Goal: Transaction & Acquisition: Purchase product/service

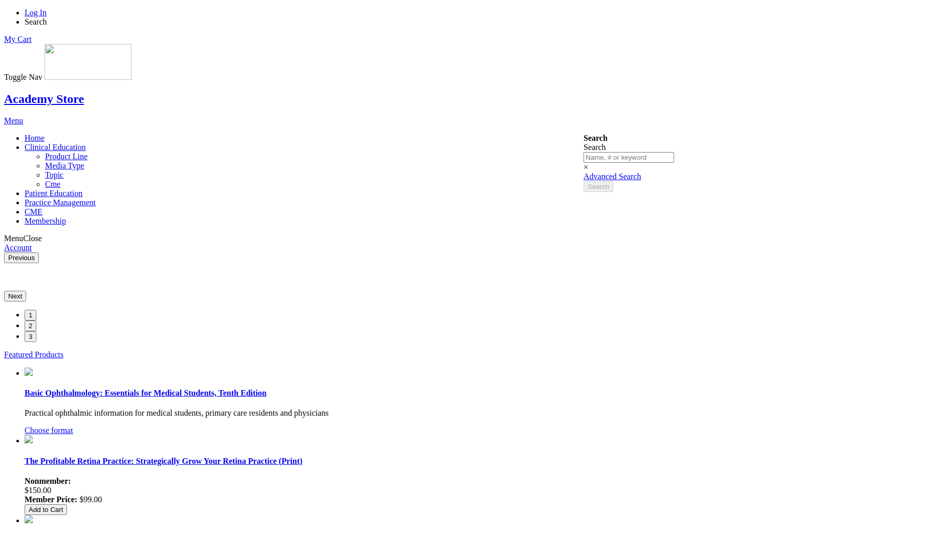
click at [86, 143] on span "Clinical Education" at bounding box center [55, 147] width 61 height 9
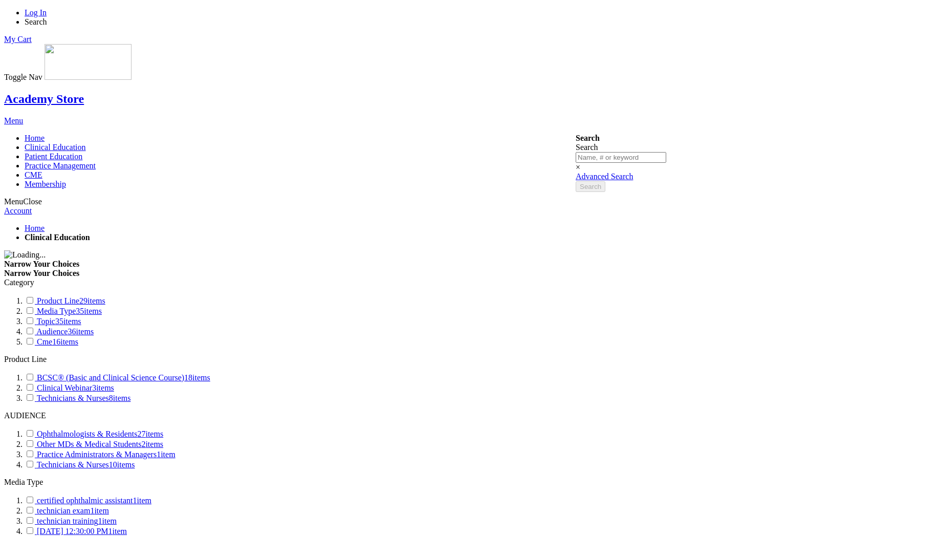
click at [47, 17] on span "Search" at bounding box center [36, 21] width 23 height 9
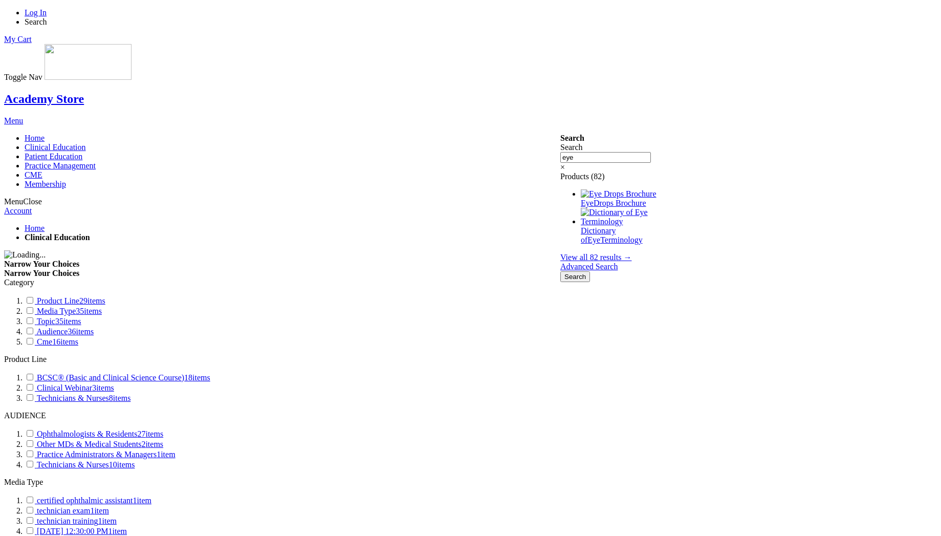
type input "eye"
click at [619, 253] on span "View all 82 results →" at bounding box center [595, 257] width 71 height 9
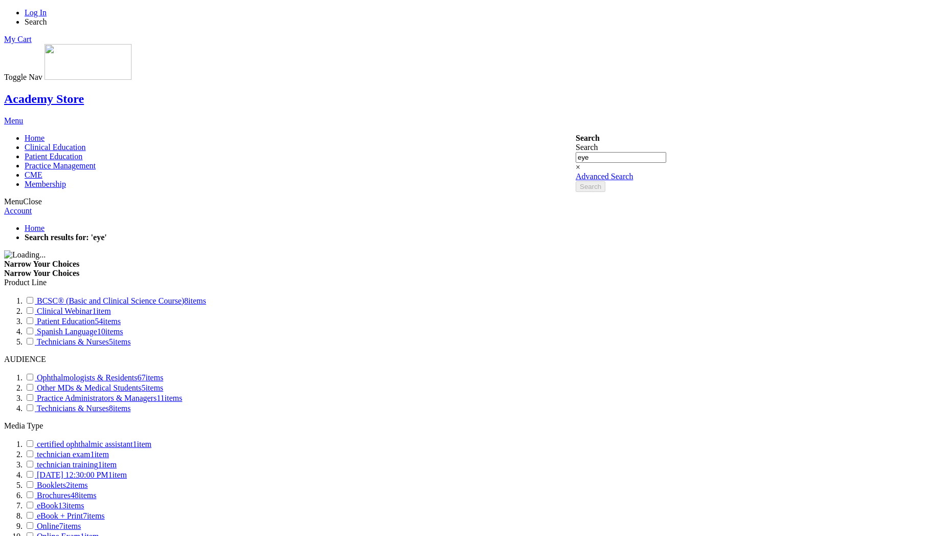
click at [111, 307] on link "Clinical Webinar 1 item" at bounding box center [68, 311] width 86 height 9
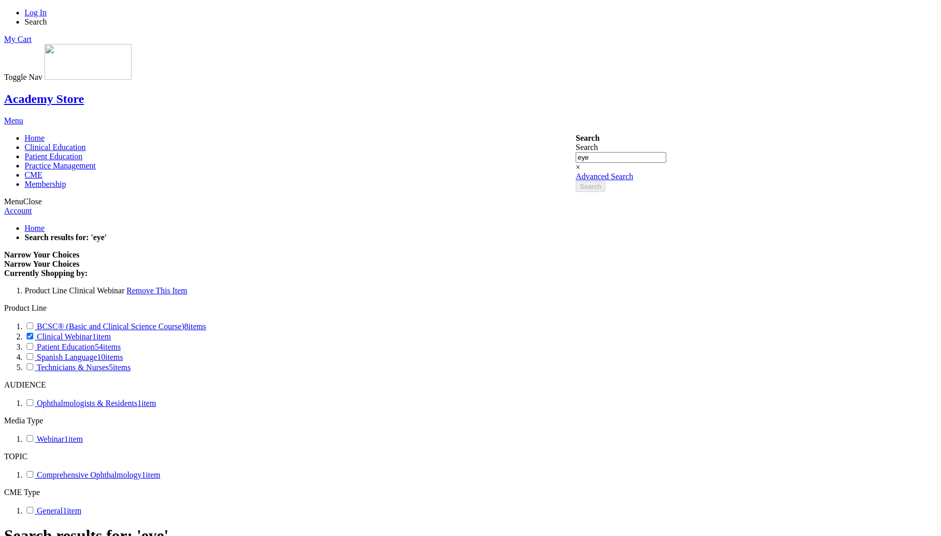
click at [37, 363] on span at bounding box center [37, 367] width 0 height 9
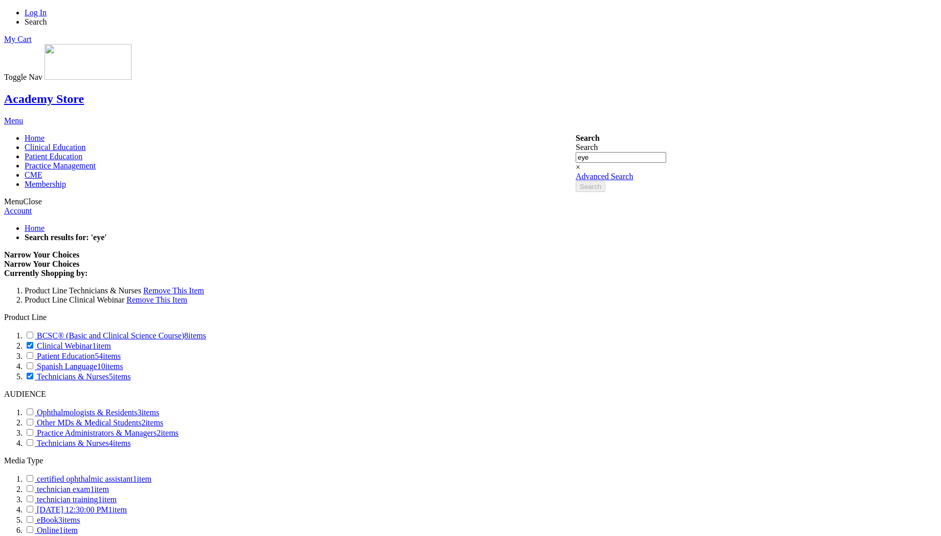
click at [204, 286] on span "Remove This Item" at bounding box center [173, 290] width 61 height 9
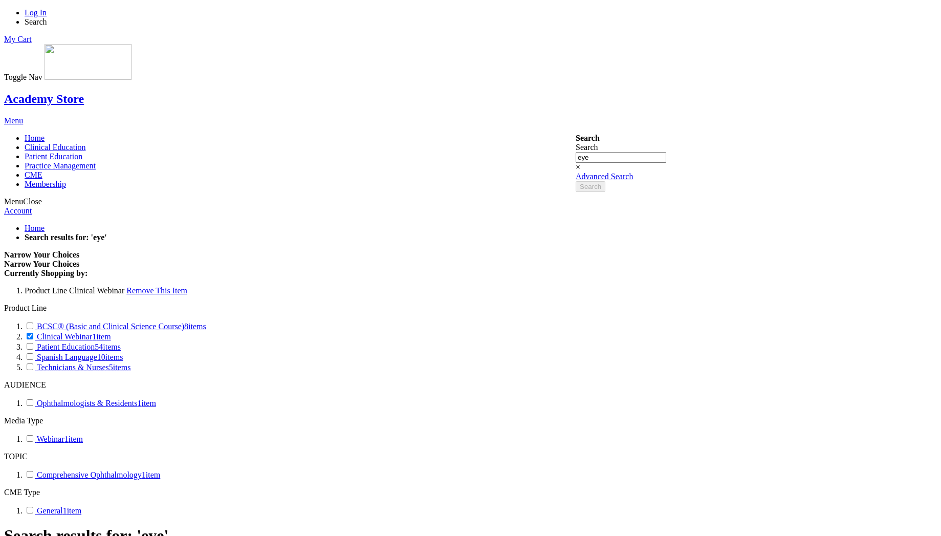
click at [187, 286] on span "Remove This Item" at bounding box center [156, 290] width 61 height 9
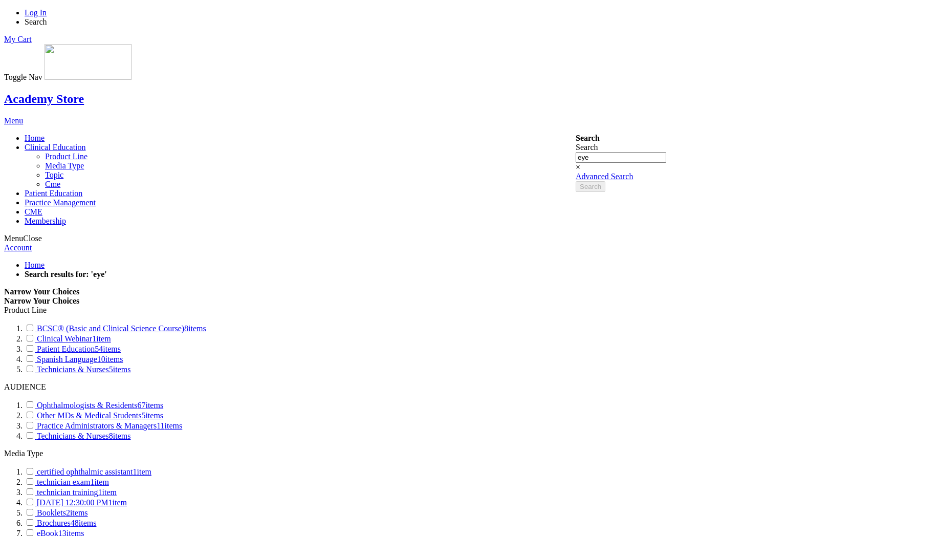
click at [86, 143] on span "Clinical Education" at bounding box center [55, 147] width 61 height 9
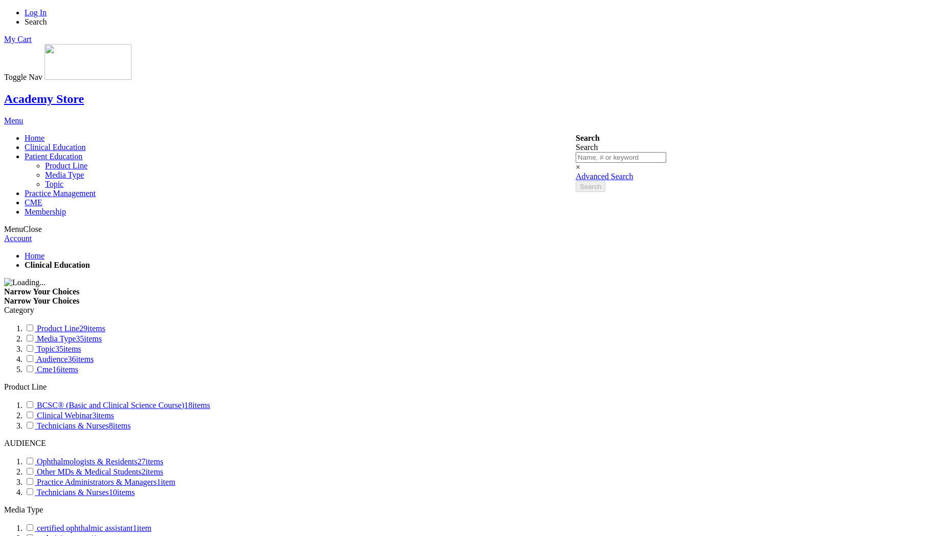
click at [82, 152] on link "Patient Education" at bounding box center [54, 156] width 58 height 9
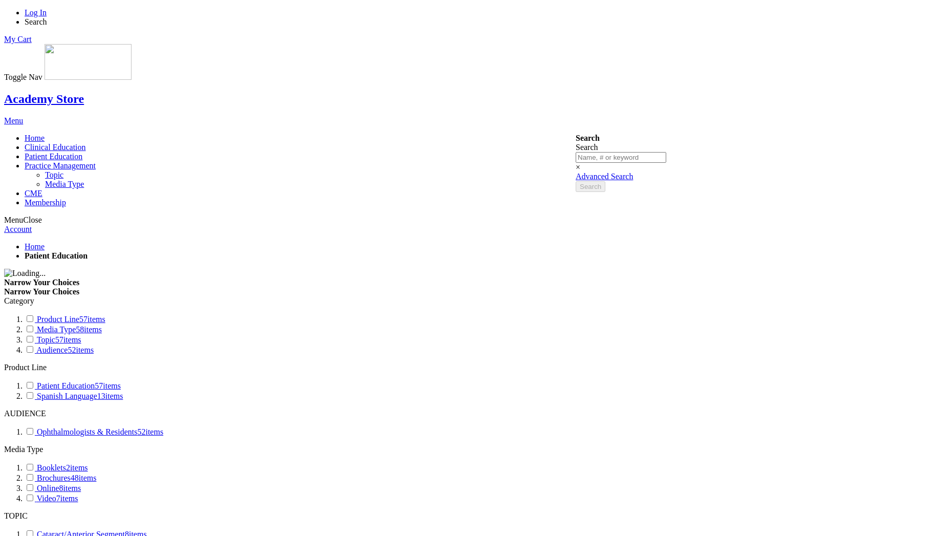
click at [96, 161] on span "Practice Management" at bounding box center [60, 165] width 71 height 9
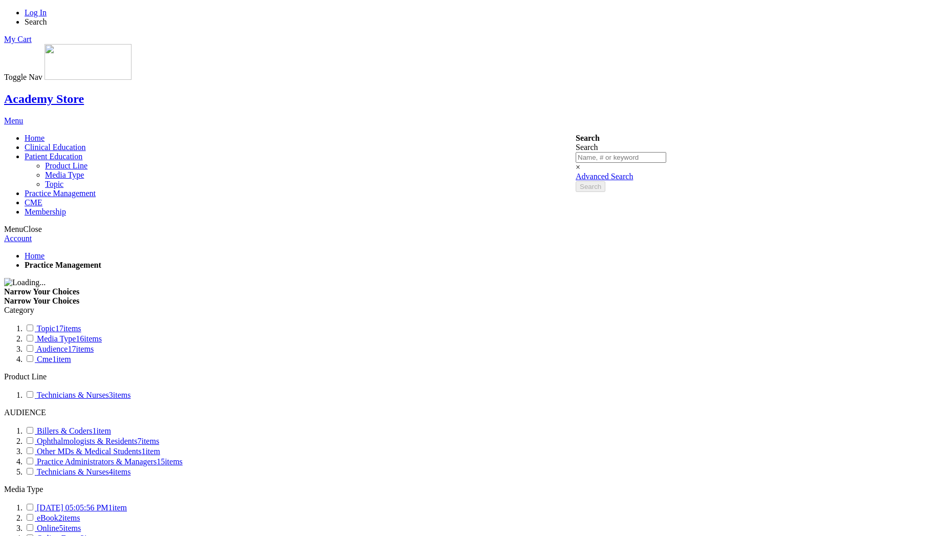
click at [82, 152] on link "Patient Education" at bounding box center [54, 156] width 58 height 9
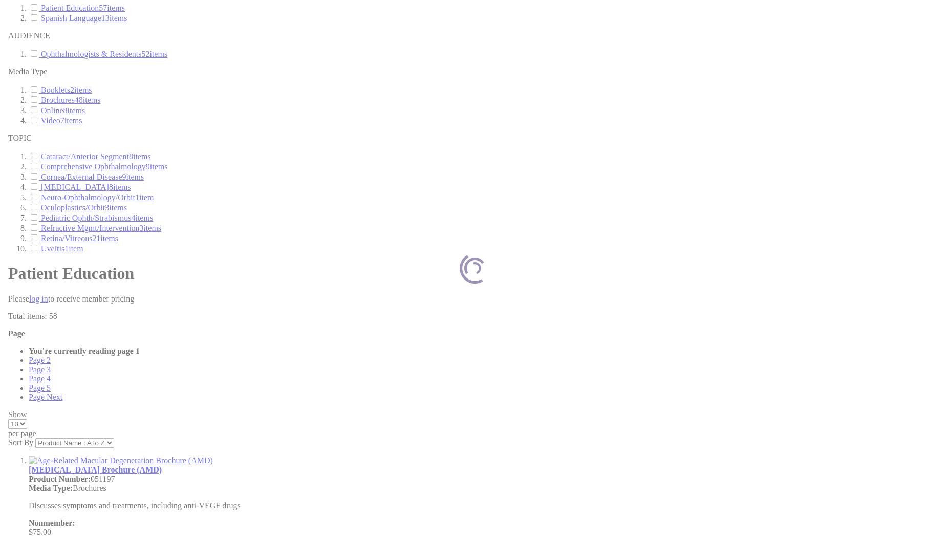
scroll to position [369, 0]
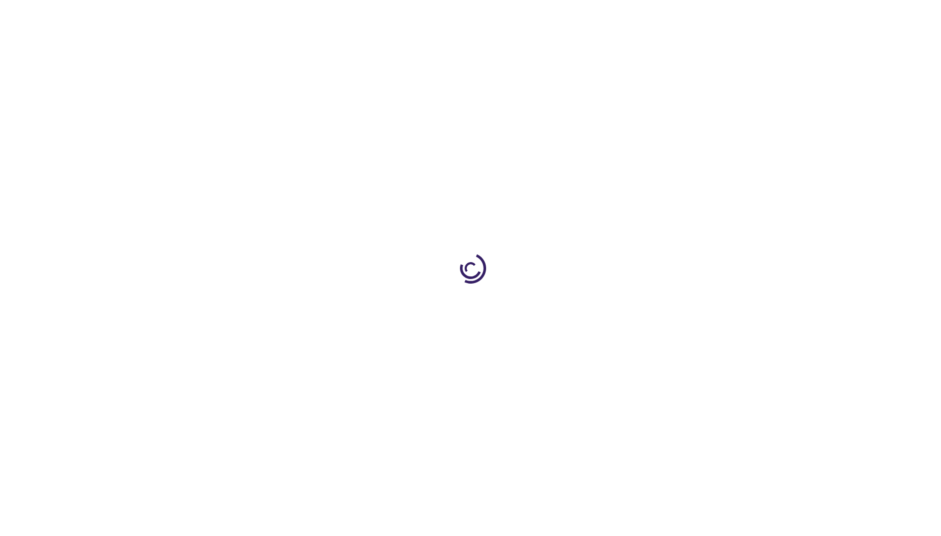
select select "US"
select select "47"
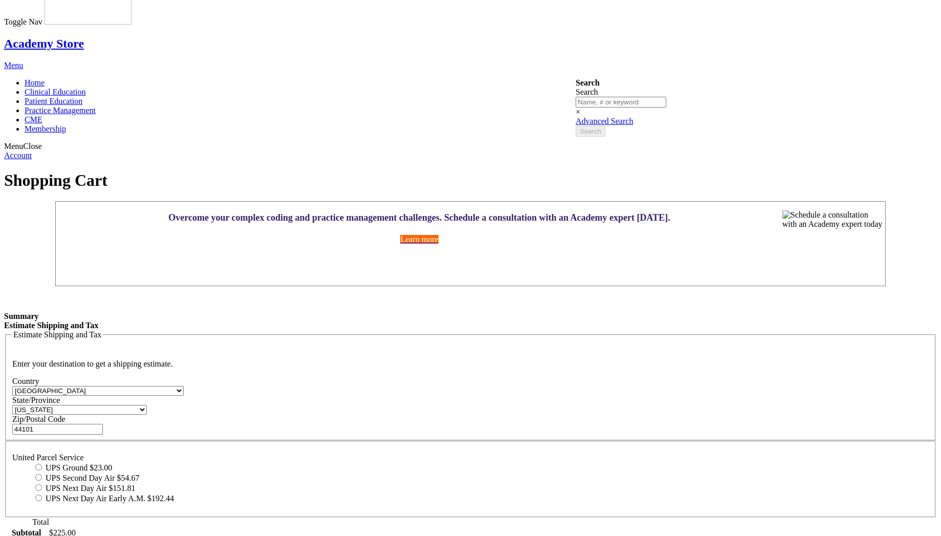
scroll to position [92, 0]
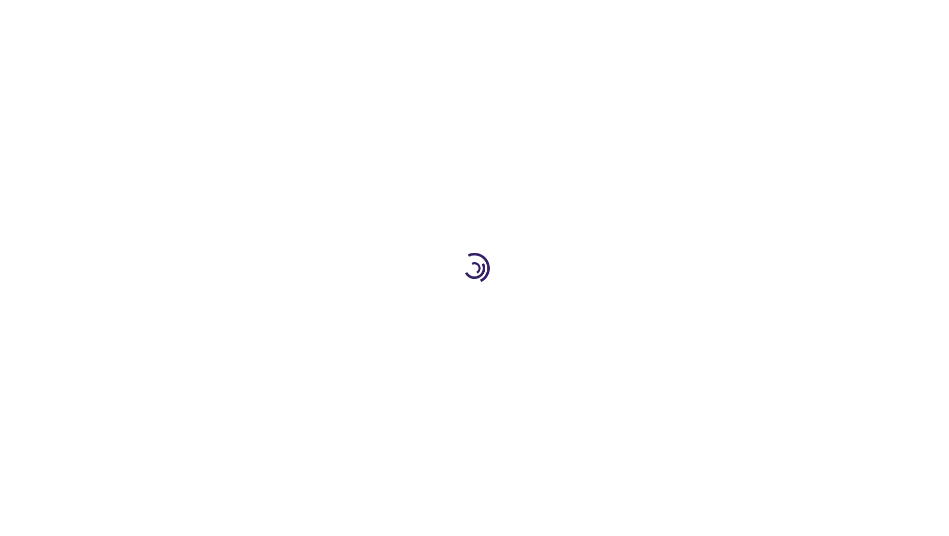
select select "US"
select select "47"
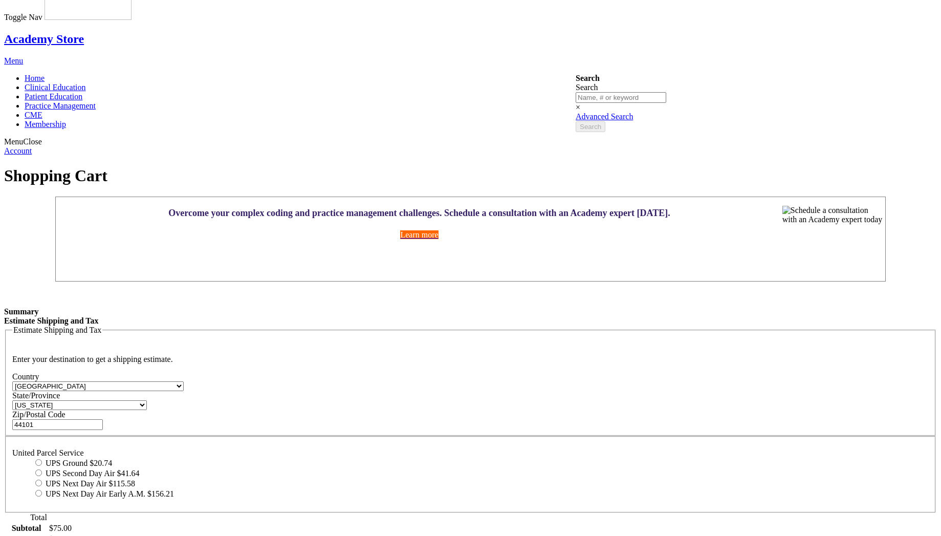
scroll to position [276, 0]
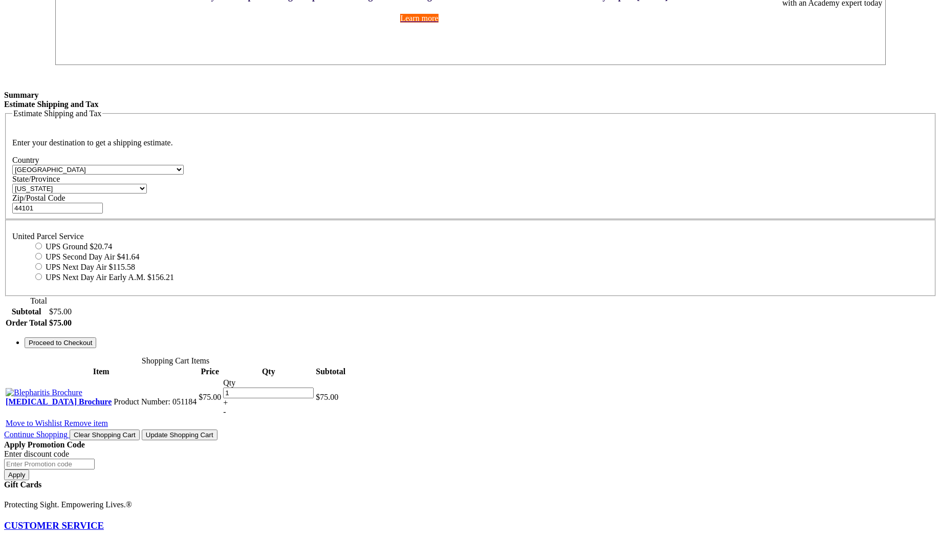
click at [112, 242] on label "UPS Ground $20.74" at bounding box center [79, 246] width 67 height 9
click at [42, 243] on input "UPS Ground $20.74" at bounding box center [38, 246] width 7 height 7
radio input "true"
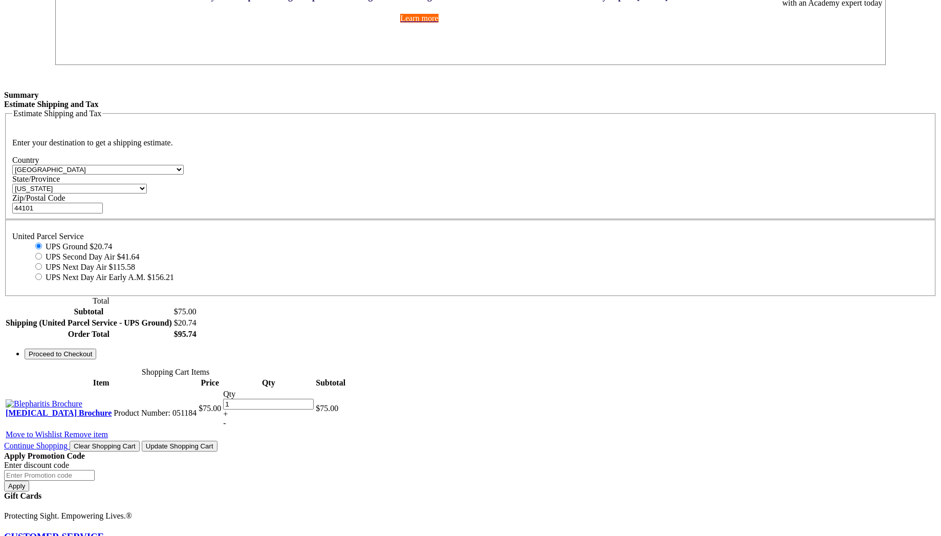
click at [92, 358] on span "Proceed to Checkout" at bounding box center [60, 354] width 63 height 8
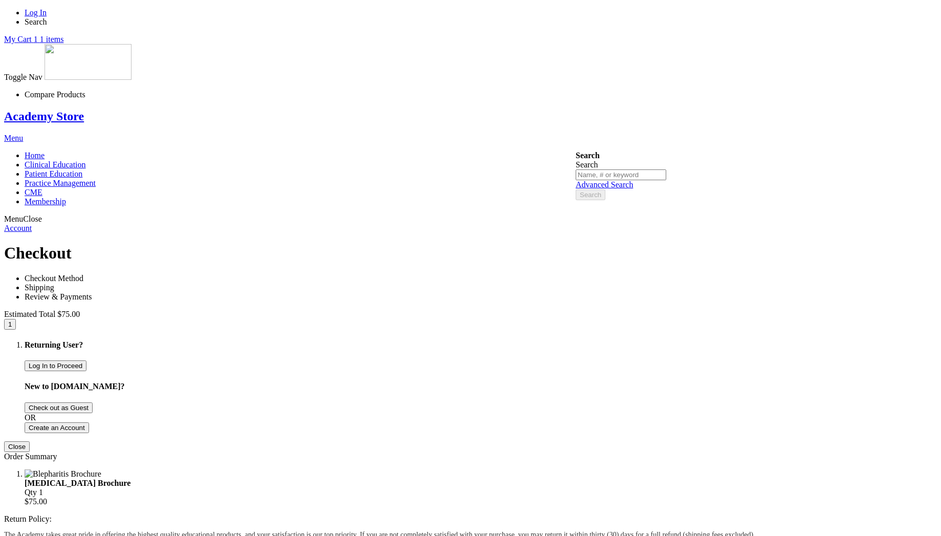
click at [89, 404] on span "Check out as Guest" at bounding box center [59, 408] width 60 height 8
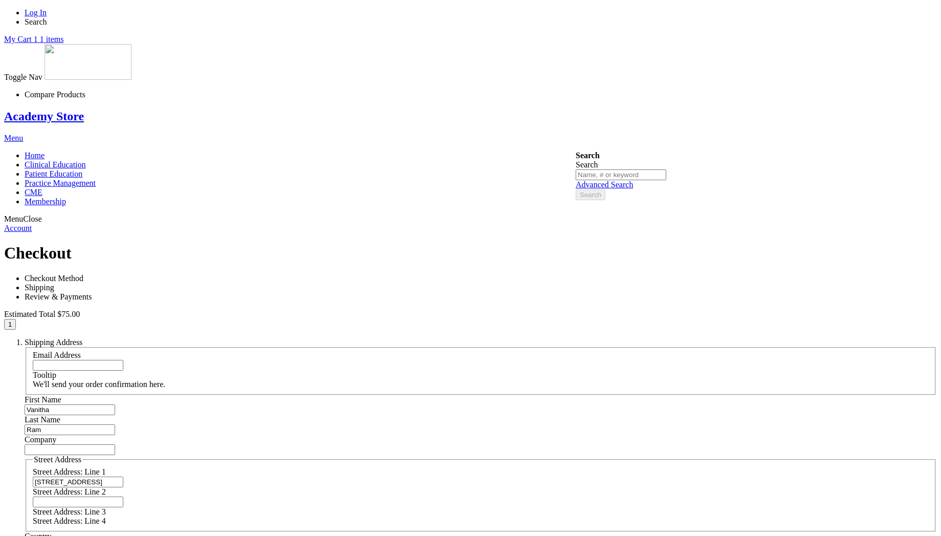
click at [123, 360] on input "Email Address" at bounding box center [78, 365] width 91 height 11
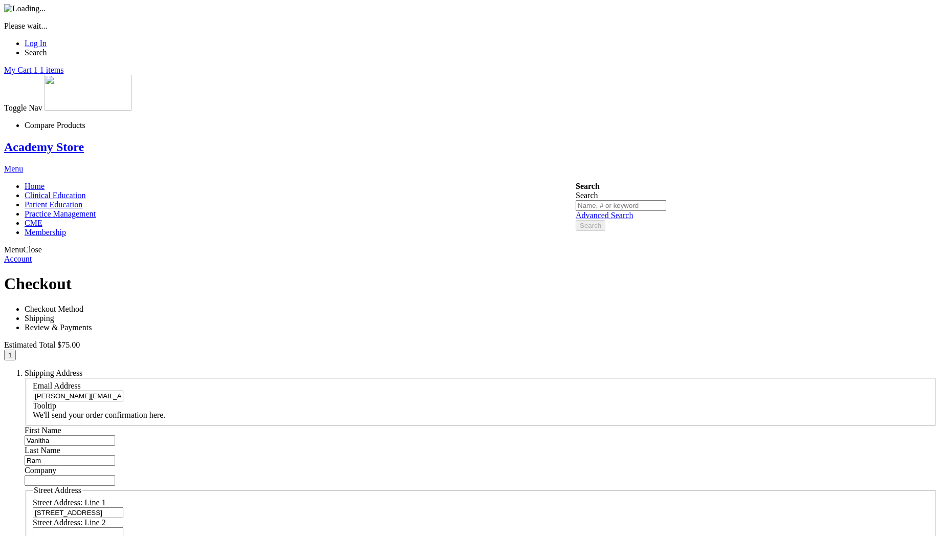
drag, startPoint x: 297, startPoint y: 194, endPoint x: 254, endPoint y: 196, distance: 43.0
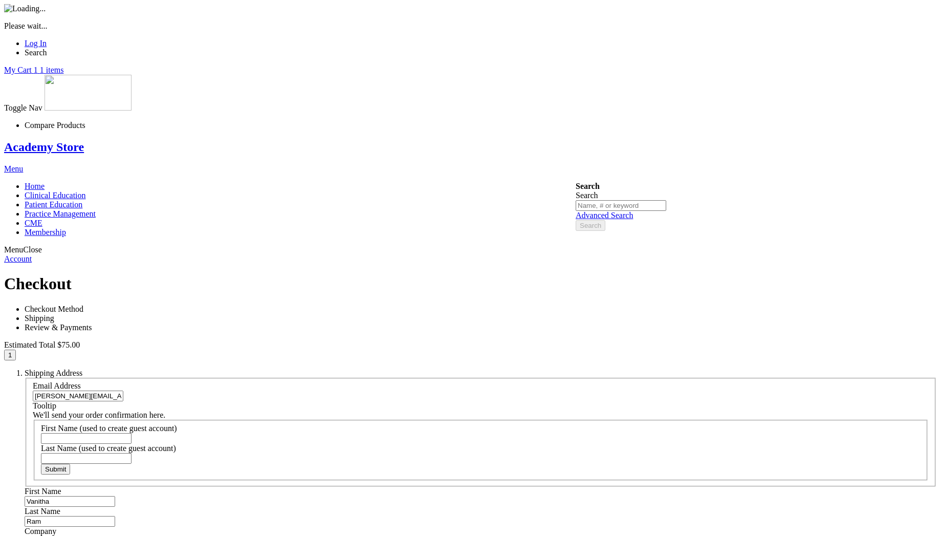
click at [267, 31] on div "Please wait..." at bounding box center [470, 17] width 933 height 27
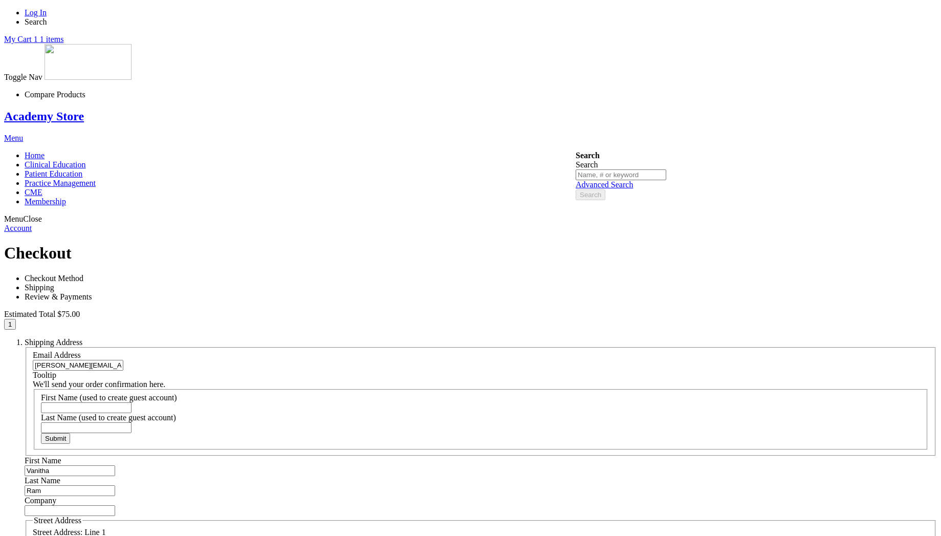
click at [123, 360] on input "saravana@ziffity.com" at bounding box center [78, 365] width 91 height 11
type input "saravana@mail.com"
click at [132, 402] on input "First Name (used to create guest account)" at bounding box center [86, 407] width 91 height 11
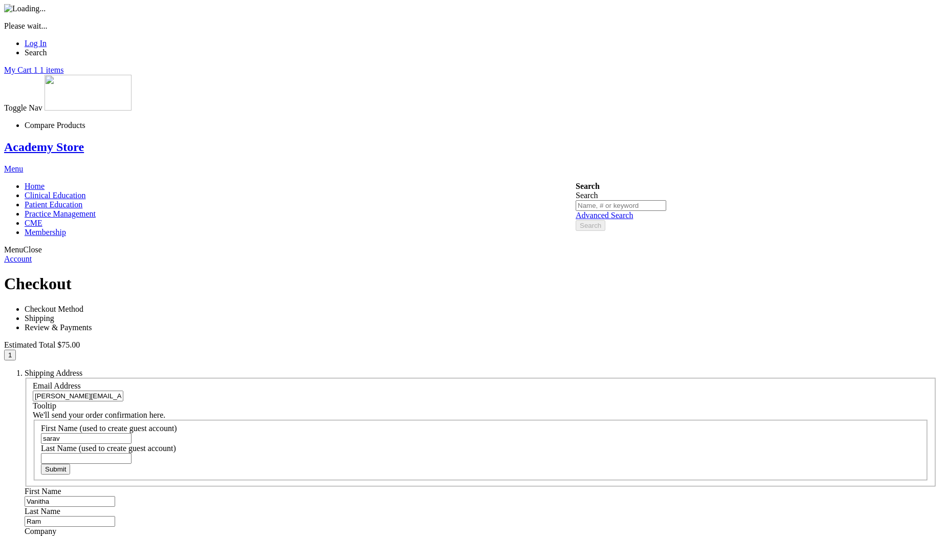
type input "sarav"
click at [259, 31] on div "Please wait..." at bounding box center [470, 17] width 933 height 27
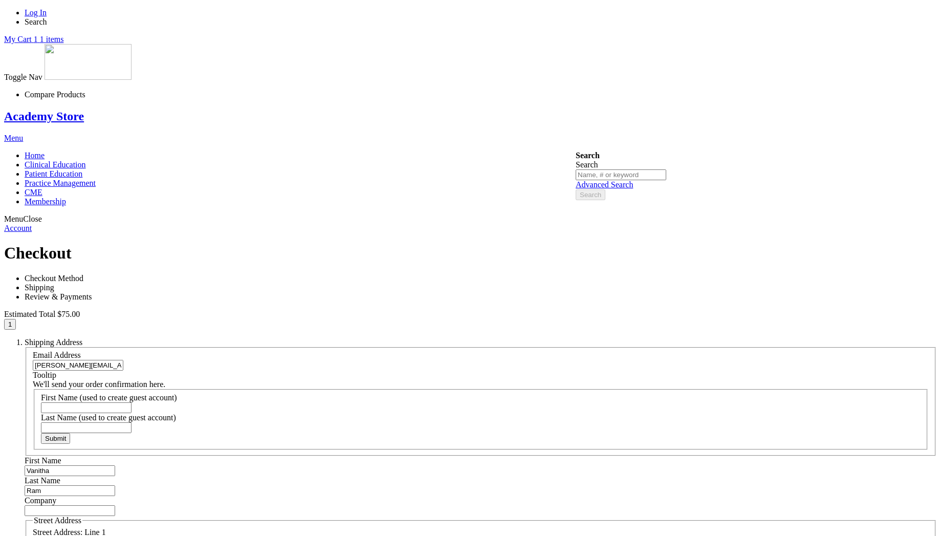
click at [132, 402] on input "First Name (used to create guest account)" at bounding box center [86, 407] width 91 height 11
type input "[PERSON_NAME]"
click at [132, 422] on input "Last Name (used to create guest account)" at bounding box center [86, 427] width 91 height 11
type input "r"
click at [66, 435] on span "Submit" at bounding box center [55, 439] width 21 height 8
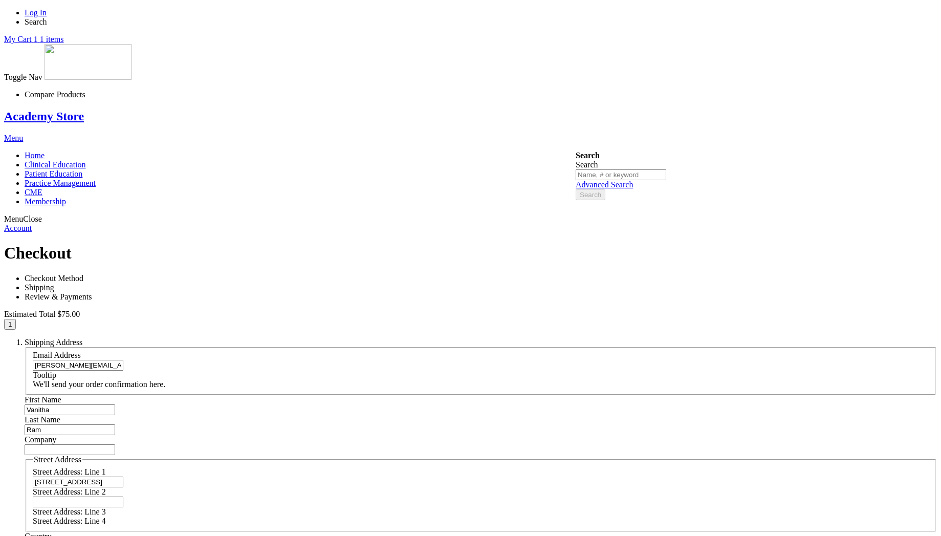
click at [437, 347] on form "1 Email Address saravana@mail.com Tooltip We'll send your order confirmation he…" at bounding box center [481, 371] width 913 height 49
click at [115, 404] on input "Vanitha" at bounding box center [70, 409] width 91 height 11
type input "[PERSON_NAME]"
click at [115, 424] on input "Ram" at bounding box center [70, 429] width 91 height 11
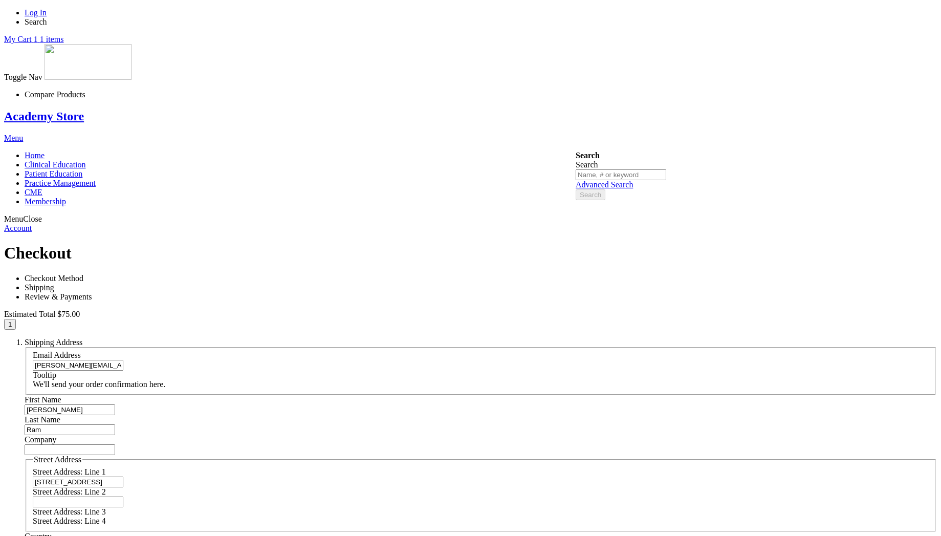
click at [115, 424] on input "Ram" at bounding box center [70, 429] width 91 height 11
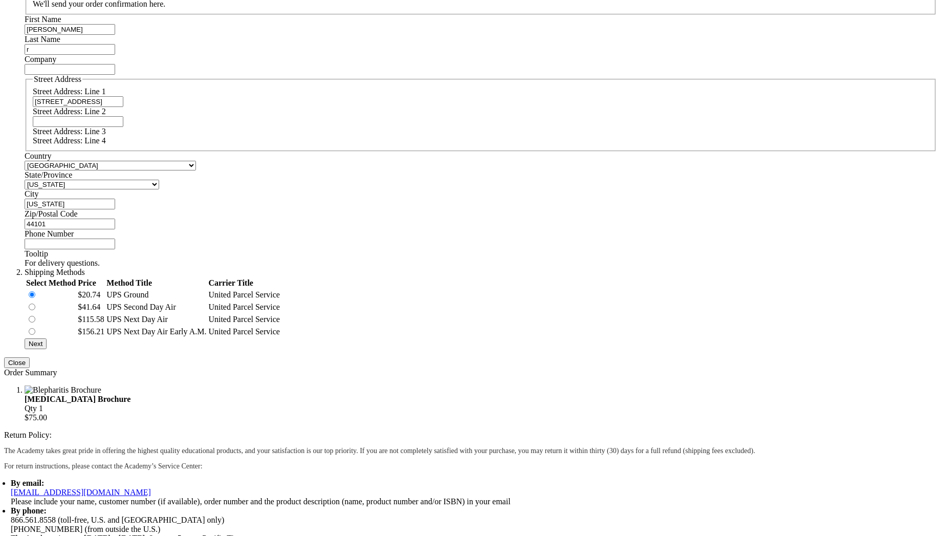
scroll to position [524, 0]
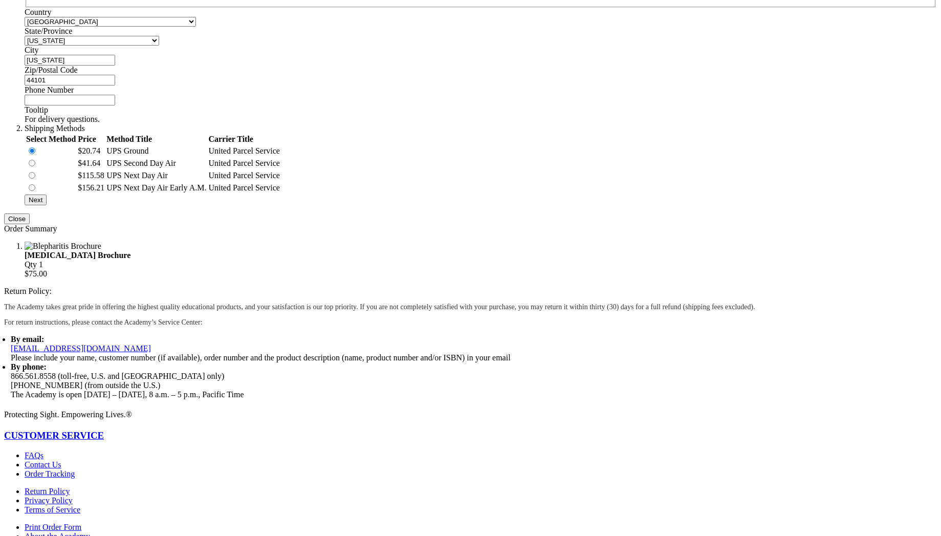
type input "r"
click at [47, 205] on button "Next" at bounding box center [36, 199] width 22 height 11
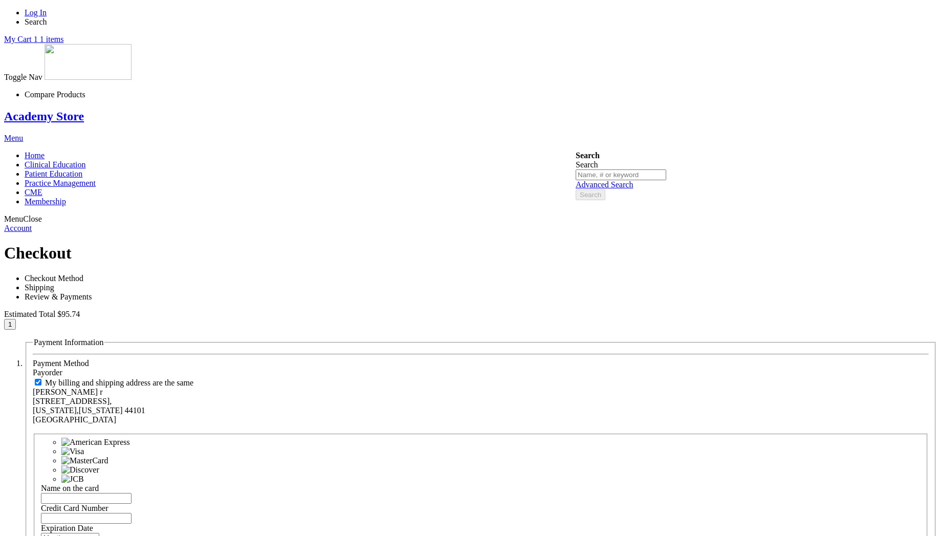
click at [132, 493] on input "Name on the card" at bounding box center [86, 498] width 91 height 11
type input "[PERSON_NAME]"
click at [132, 513] on input "Credit Card Number" at bounding box center [86, 518] width 91 height 11
paste input "[CREDIT_CARD_NUMBER]"
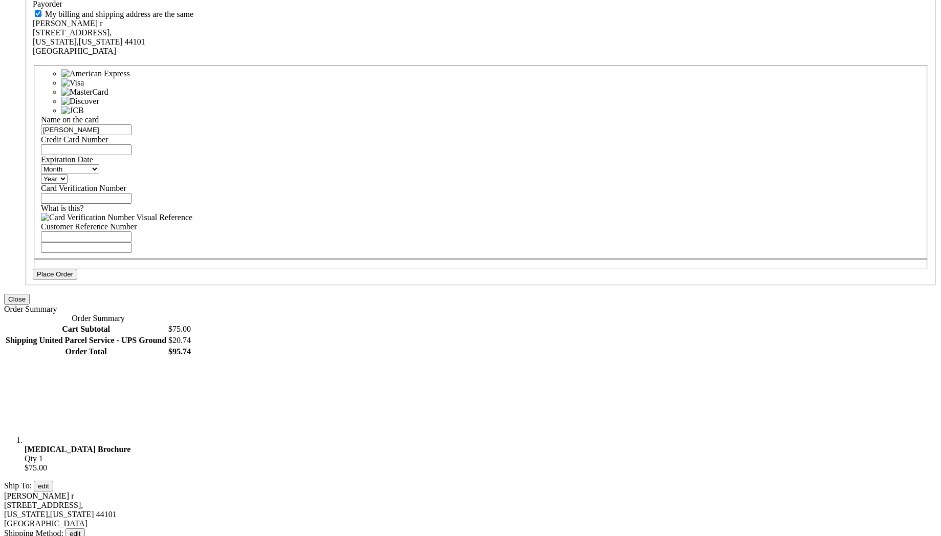
type input "[CREDIT_CARD_NUMBER]"
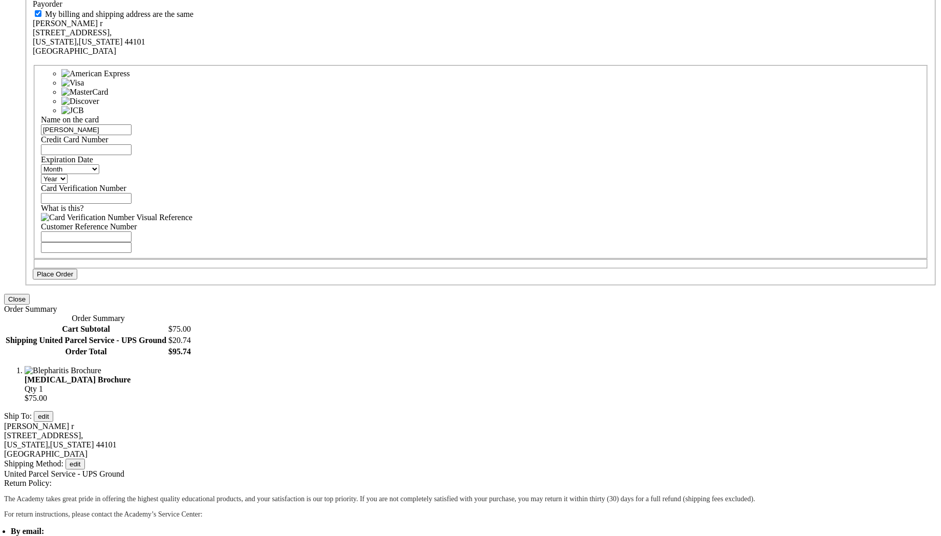
select select "4"
click at [99, 164] on select "Month [DATE] - [DATE] - [DATE] - [DATE] - [DATE] - [DATE] - [DATE] - [DATE] - […" at bounding box center [70, 169] width 58 height 10
select select "2030"
click at [68, 174] on select "Year [DATE] 2026 2027 2028 2029 2030 2031 2032 2033 2034 2035" at bounding box center [54, 179] width 27 height 10
click at [132, 193] on input "Card Verification Number" at bounding box center [86, 198] width 91 height 11
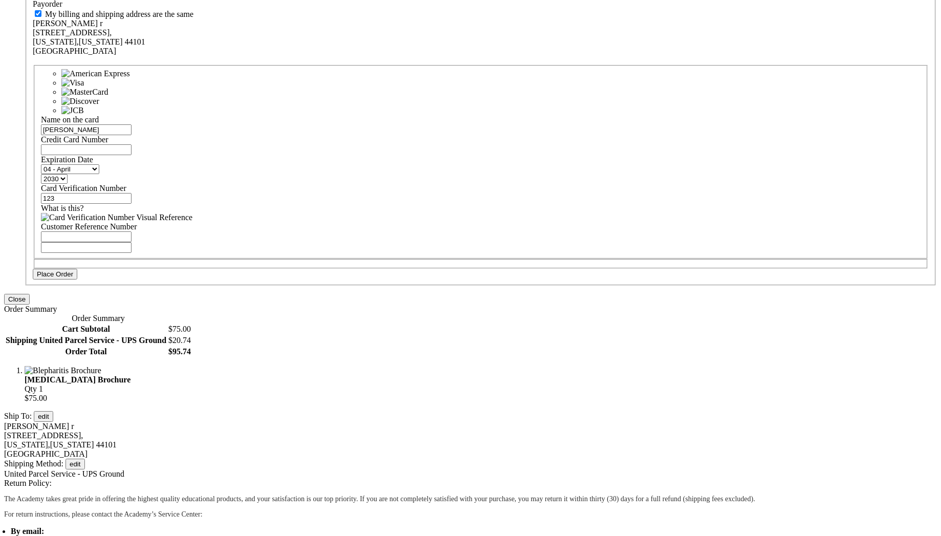
type input "123"
click at [73, 270] on span "Place Order" at bounding box center [55, 274] width 36 height 8
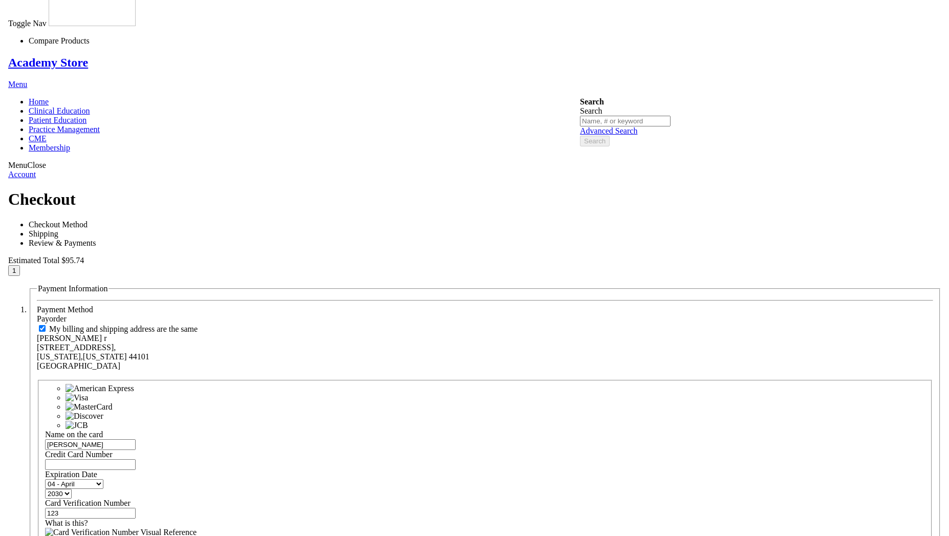
scroll to position [0, 0]
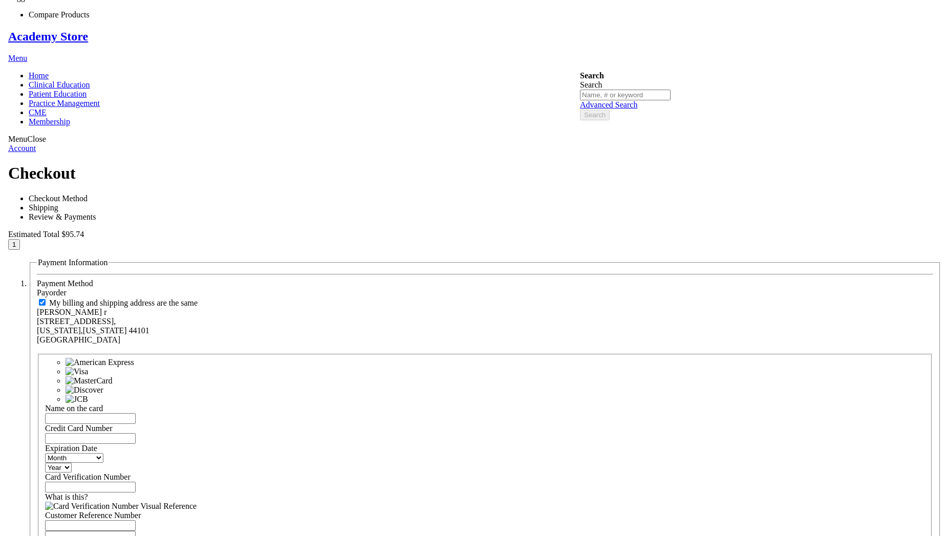
scroll to position [184, 0]
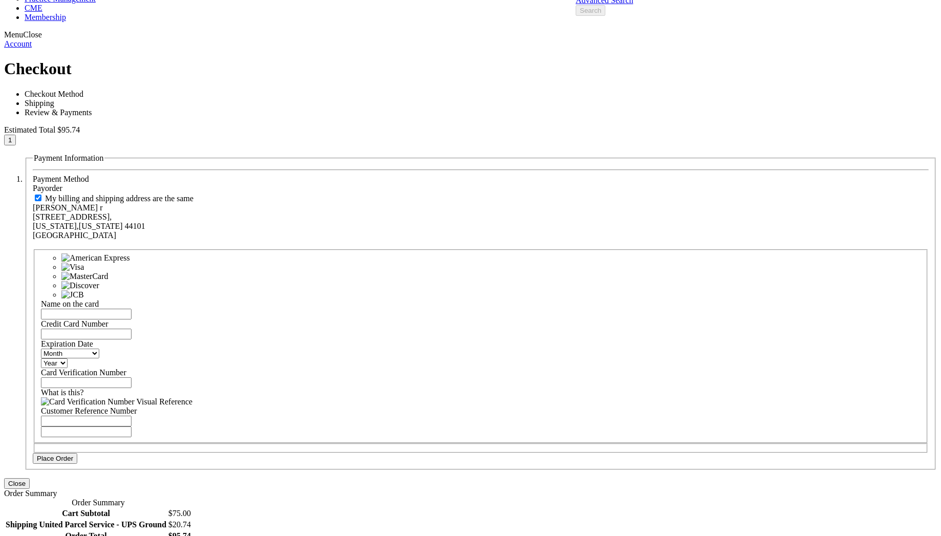
click at [257, 249] on fieldset "Name on the card Credit Card Number Expiration Date Month Year" at bounding box center [481, 346] width 894 height 194
click at [132, 309] on input "Name on the card" at bounding box center [86, 314] width 91 height 11
type input "[PERSON_NAME]"
click at [132, 329] on input "Credit Card Number" at bounding box center [86, 334] width 91 height 11
paste input "[CREDIT_CARD_NUMBER]"
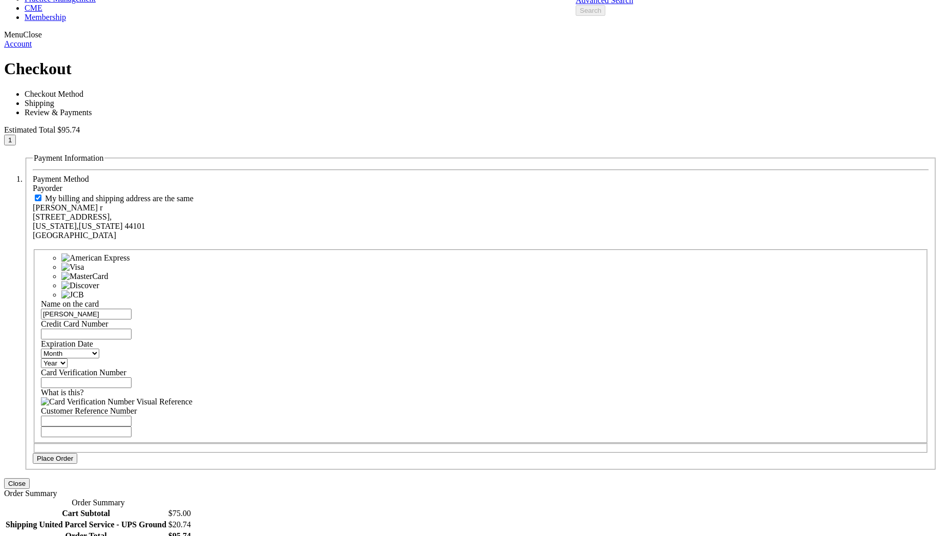
type input "[CREDIT_CARD_NUMBER]"
click at [263, 349] on div "Month 01 - January 02 - February 03 - March 04 - April 05 - May 06 - June 07 - …" at bounding box center [481, 358] width 880 height 19
select select "1"
click at [99, 349] on select "Month [DATE] - [DATE] - [DATE] - [DATE] - [DATE] - [DATE] - [DATE] - [DATE] - […" at bounding box center [70, 354] width 58 height 10
select select "2029"
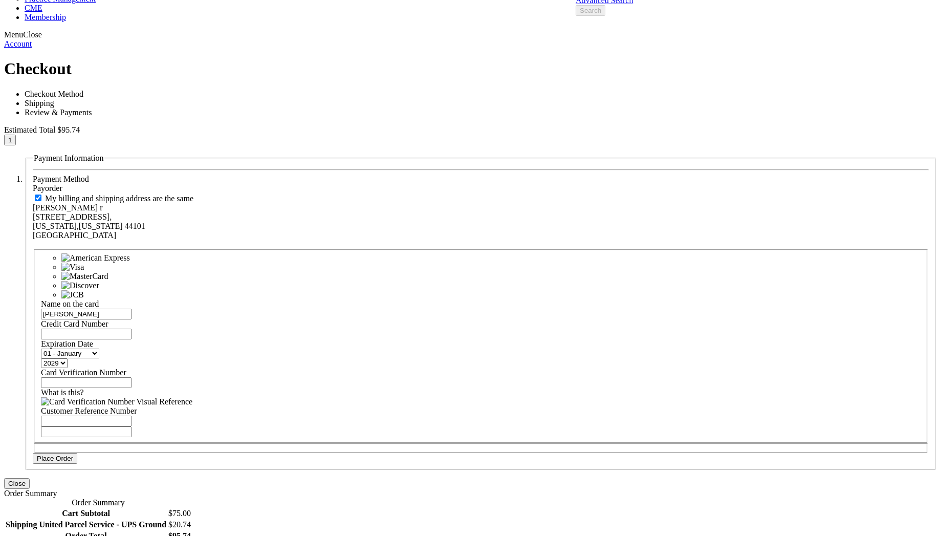
click at [68, 358] on select "Year [DATE] 2026 2027 2028 2029 2030 2031 2032 2033 2034 2035" at bounding box center [54, 363] width 27 height 10
click at [132, 377] on input "Card Verification Number" at bounding box center [86, 382] width 91 height 11
type input "123"
click at [77, 453] on button "Place Order" at bounding box center [55, 458] width 45 height 11
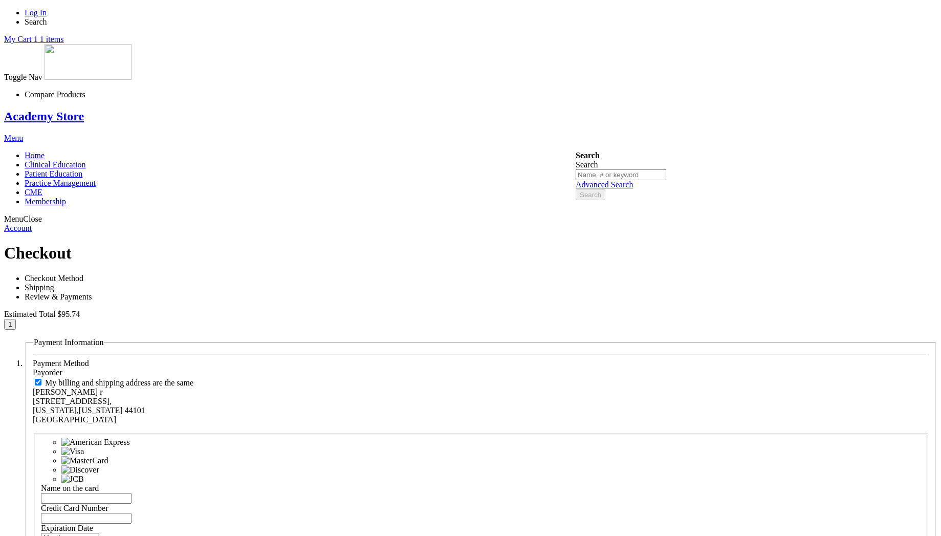
click at [278, 387] on div "saravana r 123, Test Street,,, Ohio , Ohio 44101 United States Edit" at bounding box center [481, 410] width 896 height 46
drag, startPoint x: 290, startPoint y: 282, endPoint x: 229, endPoint y: 231, distance: 79.6
click at [229, 387] on div "saravana r 123, Test Street,,, Ohio , Ohio 44101 United States Edit" at bounding box center [481, 410] width 896 height 46
click at [316, 387] on div "saravana r 123, Test Street,,, Ohio , Ohio 44101 United States Edit" at bounding box center [481, 410] width 896 height 46
click at [298, 387] on div "saravana r 123, Test Street,,, Ohio , Ohio 44101 United States Edit" at bounding box center [481, 410] width 896 height 46
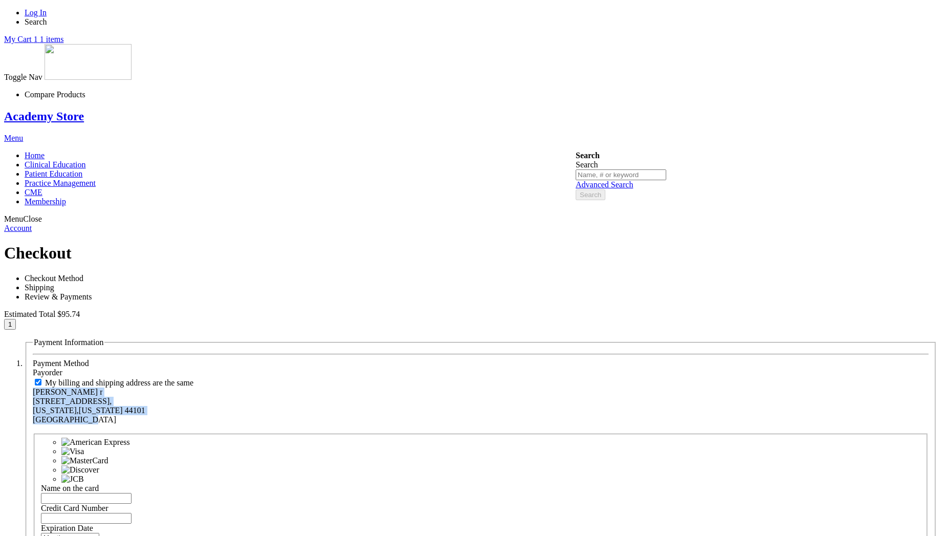
drag, startPoint x: 285, startPoint y: 274, endPoint x: 230, endPoint y: 223, distance: 74.6
click at [230, 377] on div "My billing and shipping address are the same saravana r 123, Test Street,,, Ohi…" at bounding box center [481, 405] width 896 height 56
click at [324, 387] on div "saravana r 123, Test Street,,, Ohio , Ohio 44101 United States Edit" at bounding box center [481, 410] width 896 height 46
click at [615, 14] on li "Log In" at bounding box center [481, 12] width 913 height 9
click at [624, 17] on li "Log In" at bounding box center [481, 12] width 913 height 9
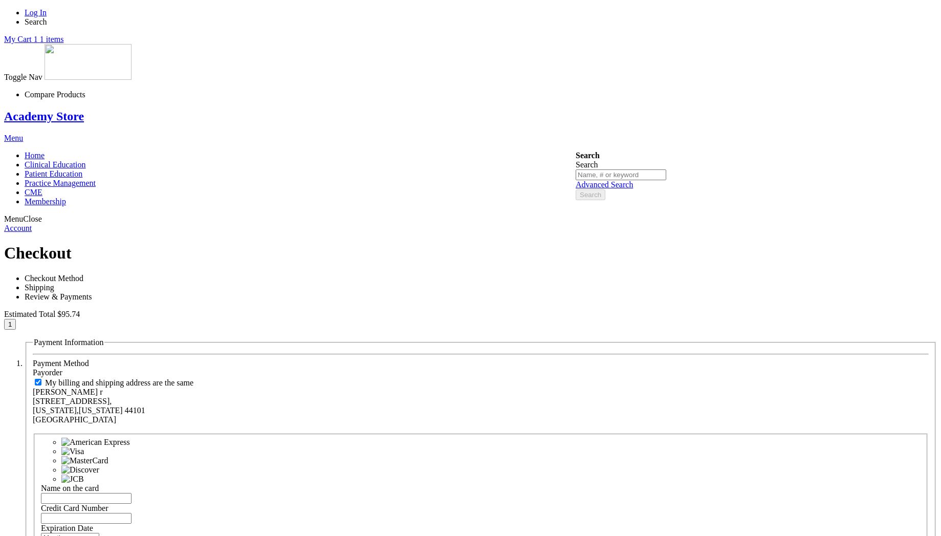
click at [47, 17] on link "Log In" at bounding box center [36, 12] width 22 height 9
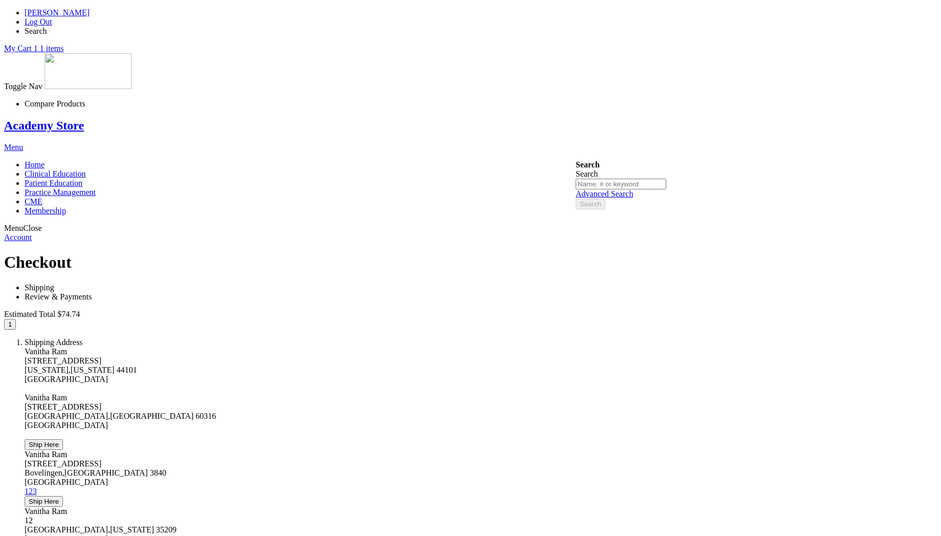
click at [266, 507] on div "Vanitha Ram 12 [GEOGRAPHIC_DATA] , [US_STATE] 35209 [GEOGRAPHIC_DATA] Ship Here" at bounding box center [481, 535] width 913 height 57
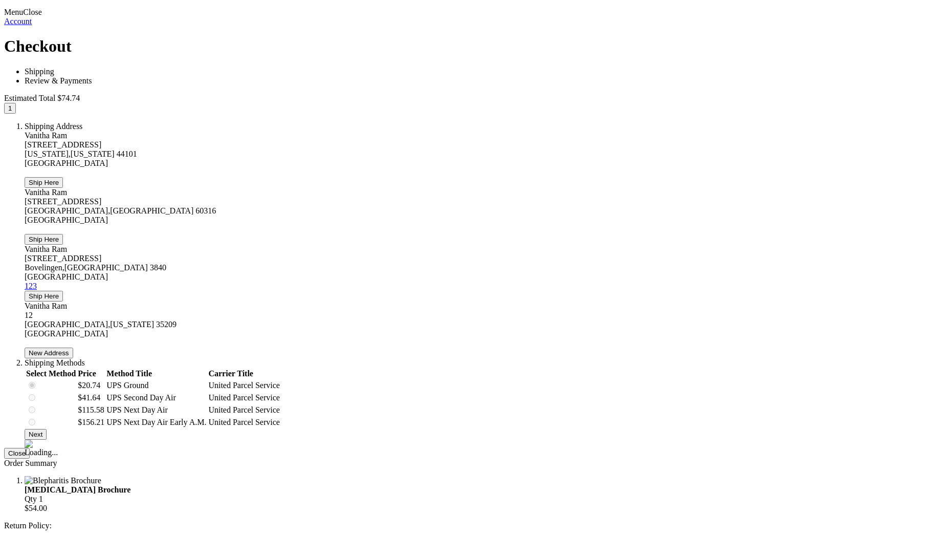
scroll to position [349, 0]
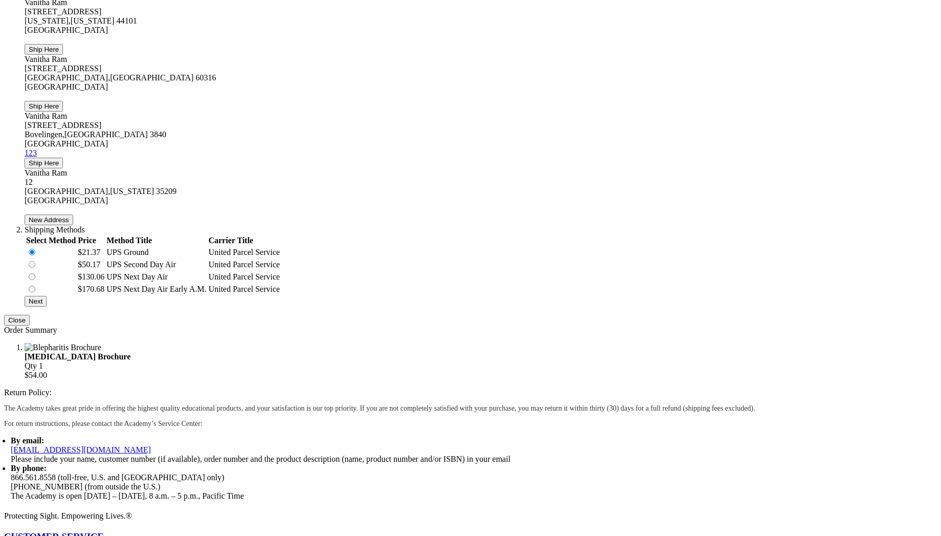
click at [42, 301] on span "Next" at bounding box center [36, 301] width 14 height 8
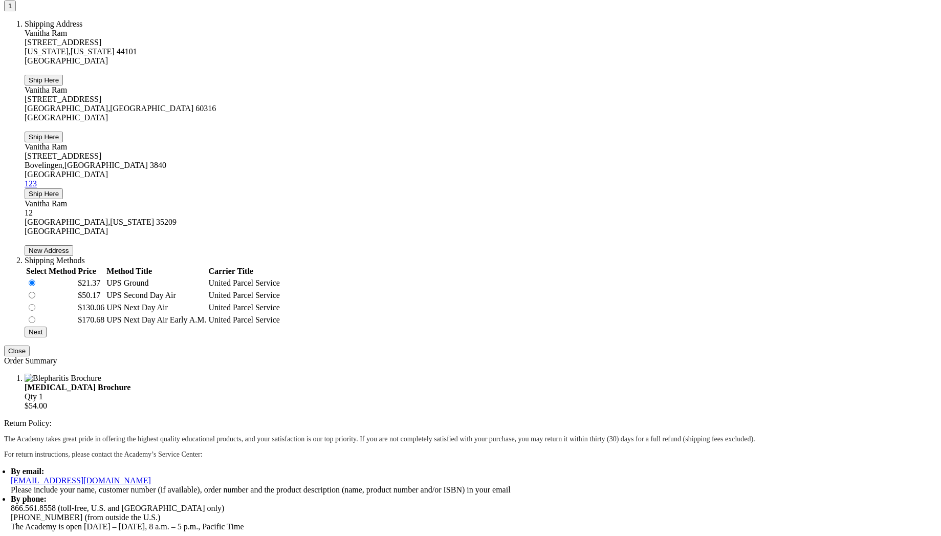
scroll to position [0, 0]
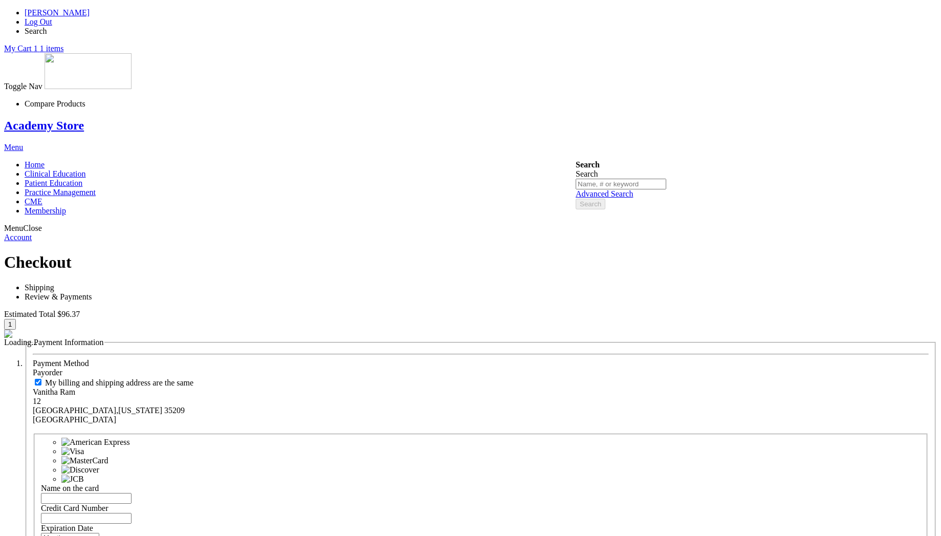
click at [132, 493] on input "Name on the card" at bounding box center [86, 498] width 91 height 11
type input "vanitha"
click at [132, 513] on input "Credit Card Number" at bounding box center [86, 518] width 91 height 11
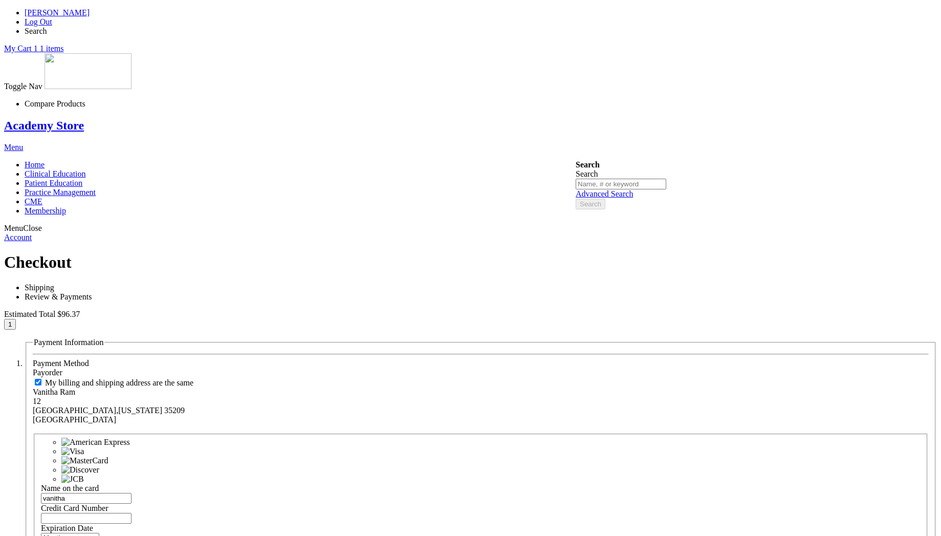
paste input "[CREDIT_CARD_NUMBER]"
type input "[CREDIT_CARD_NUMBER]"
select select "5"
click at [99, 533] on select "Month 01 - January 02 - February 03 - March 04 - April 05 - May 06 - June 07 - …" at bounding box center [70, 538] width 58 height 10
select select "2030"
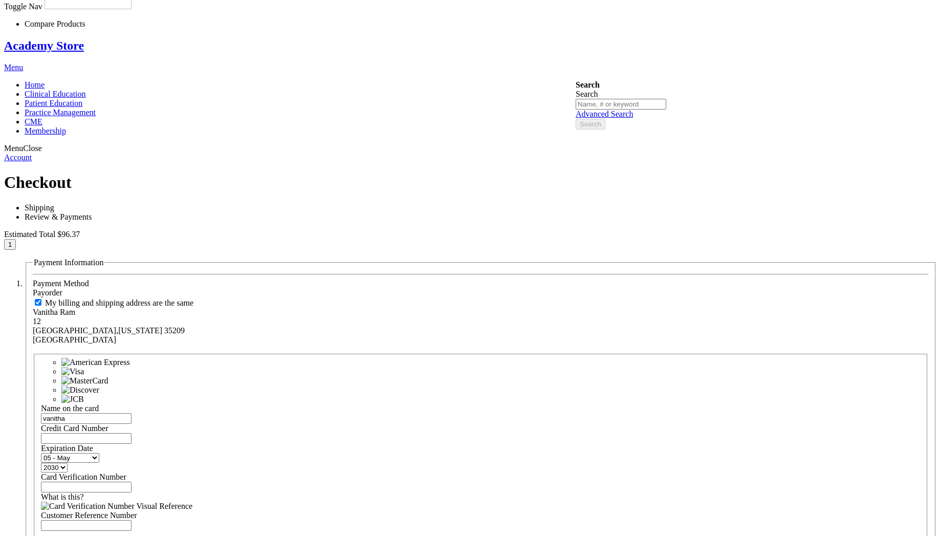
scroll to position [184, 0]
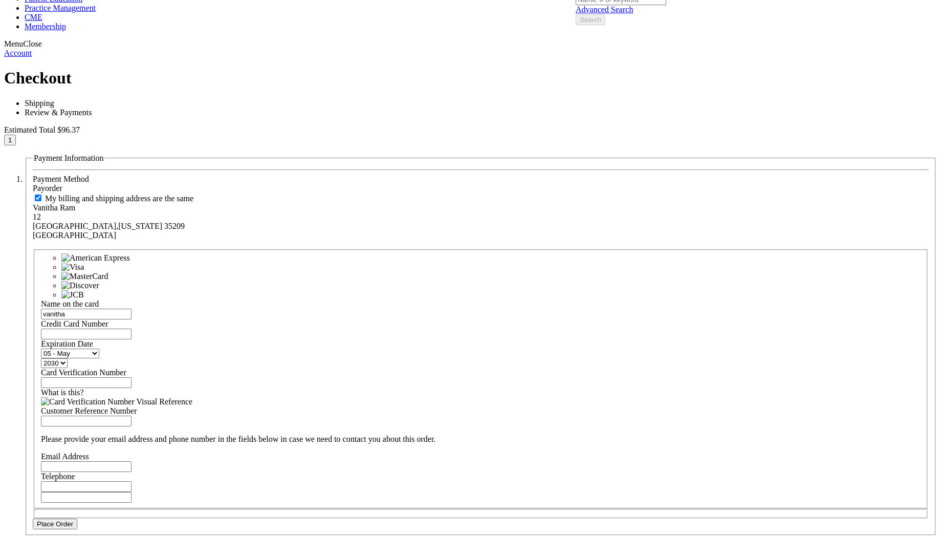
click at [132, 377] on input "Card Verification Number" at bounding box center [86, 382] width 91 height 11
type input "123"
click at [279, 425] on fieldset "Name on the card vanitha Credit Card Number 4111111111111111 Expiration Date Mo…" at bounding box center [481, 378] width 894 height 259
click at [132, 461] on input "Email Address" at bounding box center [86, 466] width 91 height 11
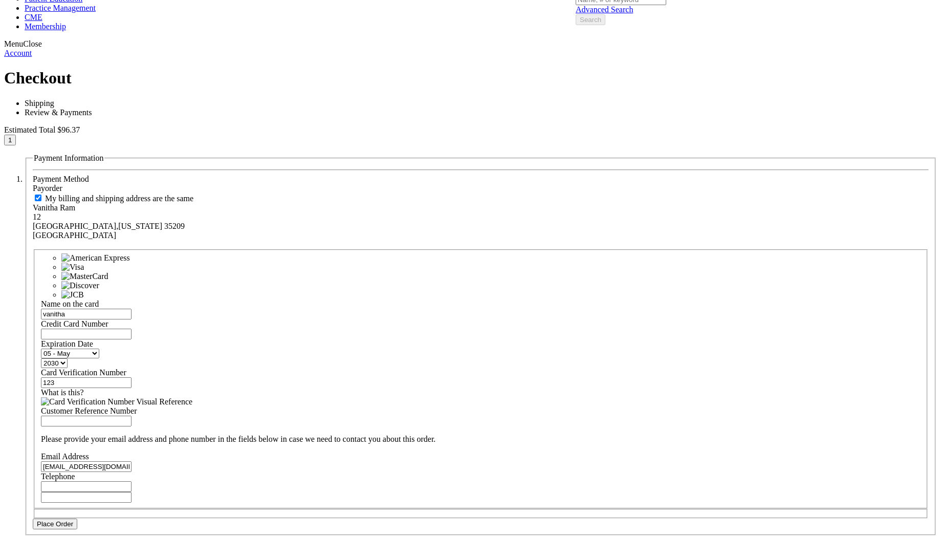
type input "vanitha@mail.com"
click at [132, 481] on input "Telephone" at bounding box center [86, 486] width 91 height 11
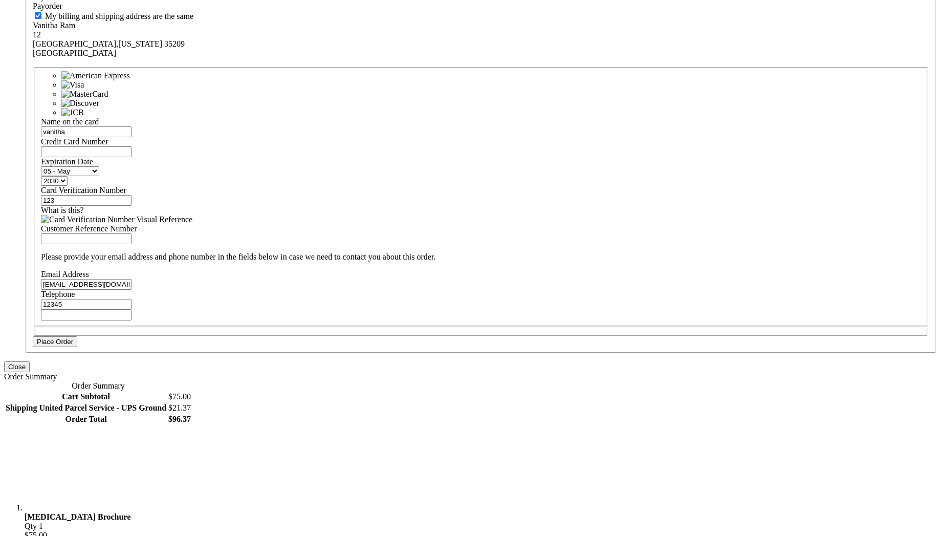
scroll to position [491, 0]
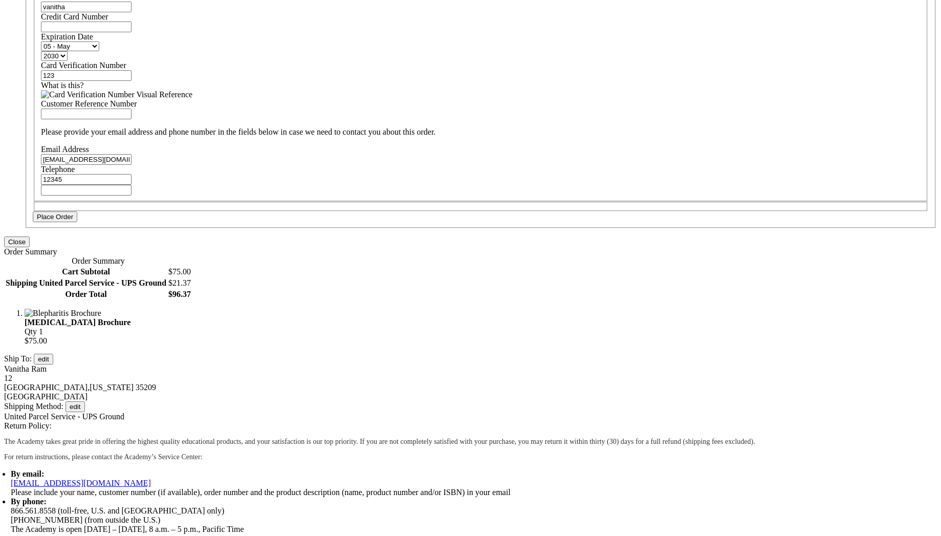
type input "12345"
click at [73, 221] on span "Place Order" at bounding box center [55, 217] width 36 height 8
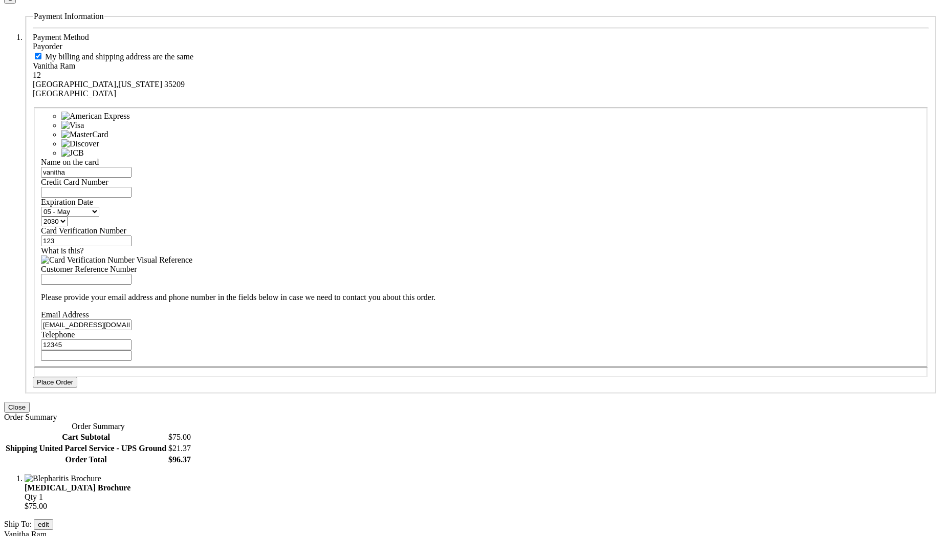
scroll to position [307, 0]
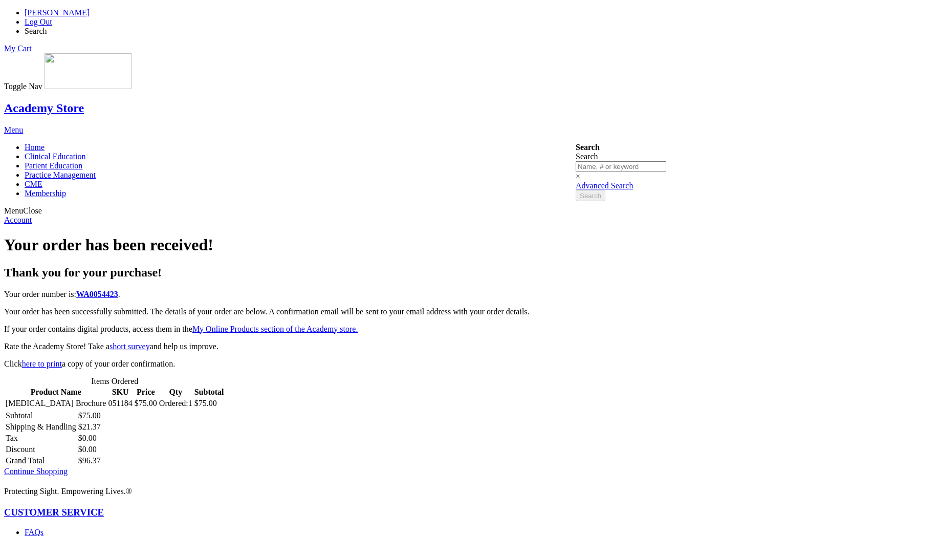
click at [90, 14] on span "[PERSON_NAME]" at bounding box center [57, 12] width 65 height 9
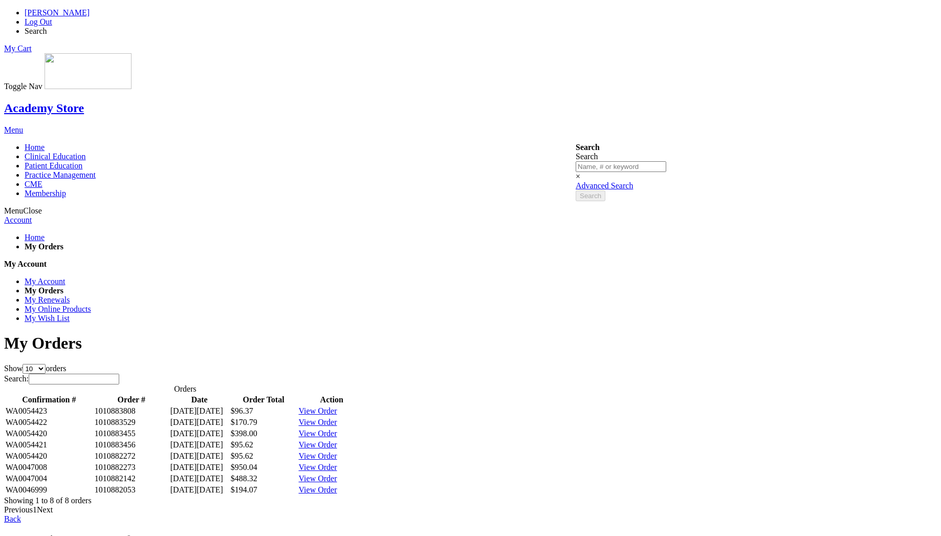
click at [337, 406] on span "View Order" at bounding box center [318, 410] width 38 height 9
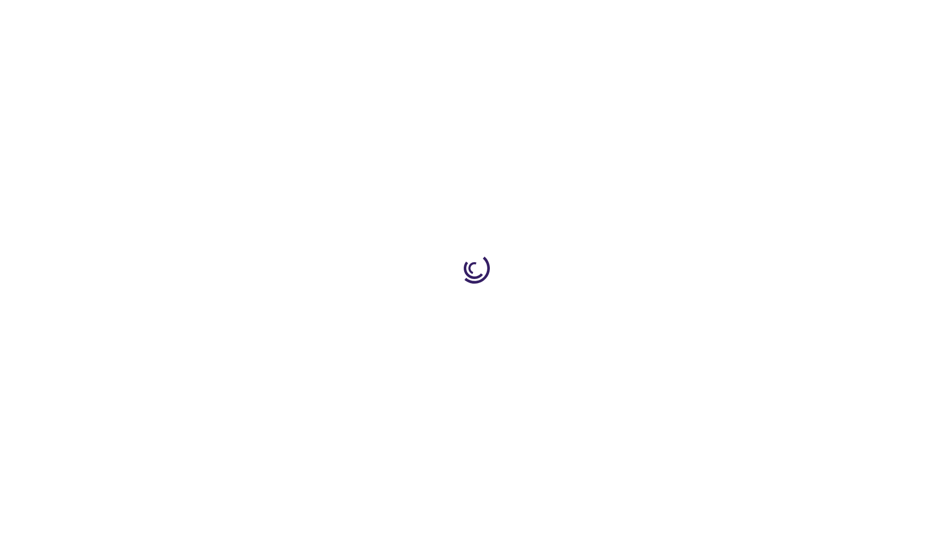
select select "US"
select select "47"
